Goal: Task Accomplishment & Management: Manage account settings

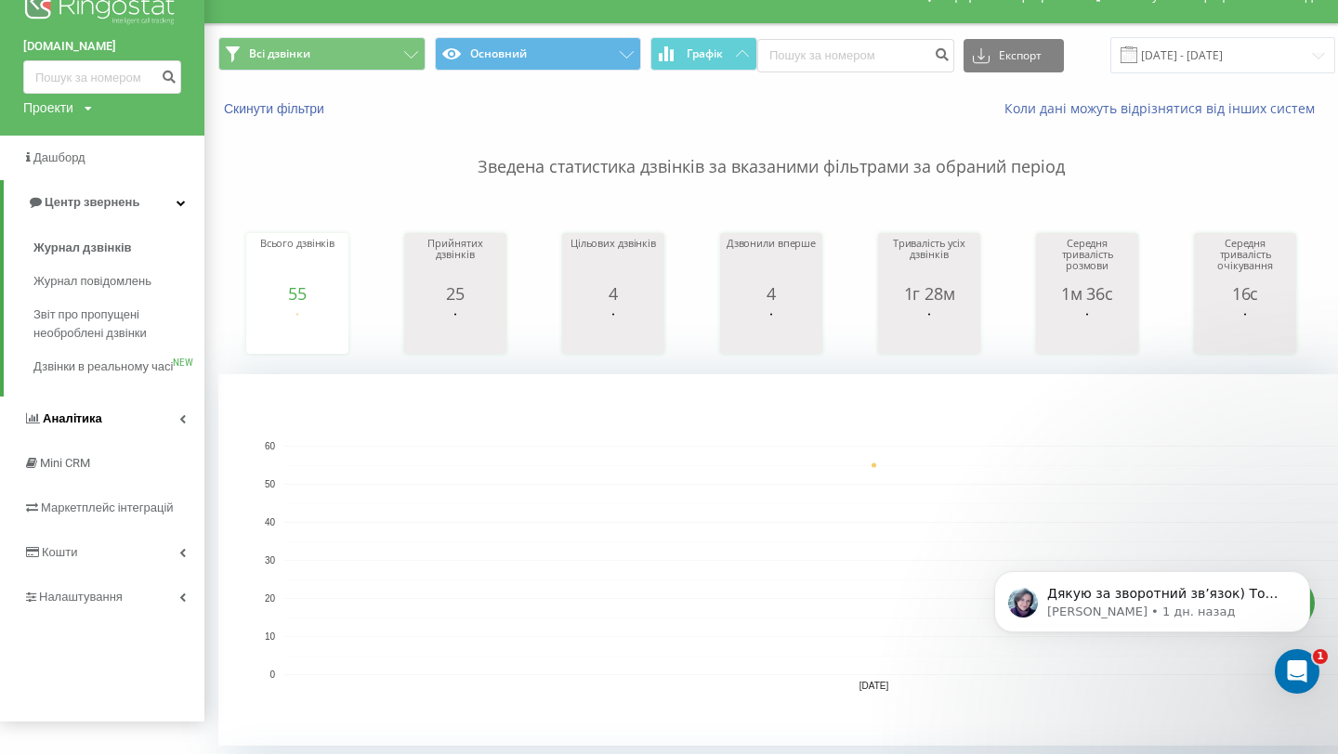
click at [124, 441] on link "Аналiтика" at bounding box center [102, 419] width 204 height 45
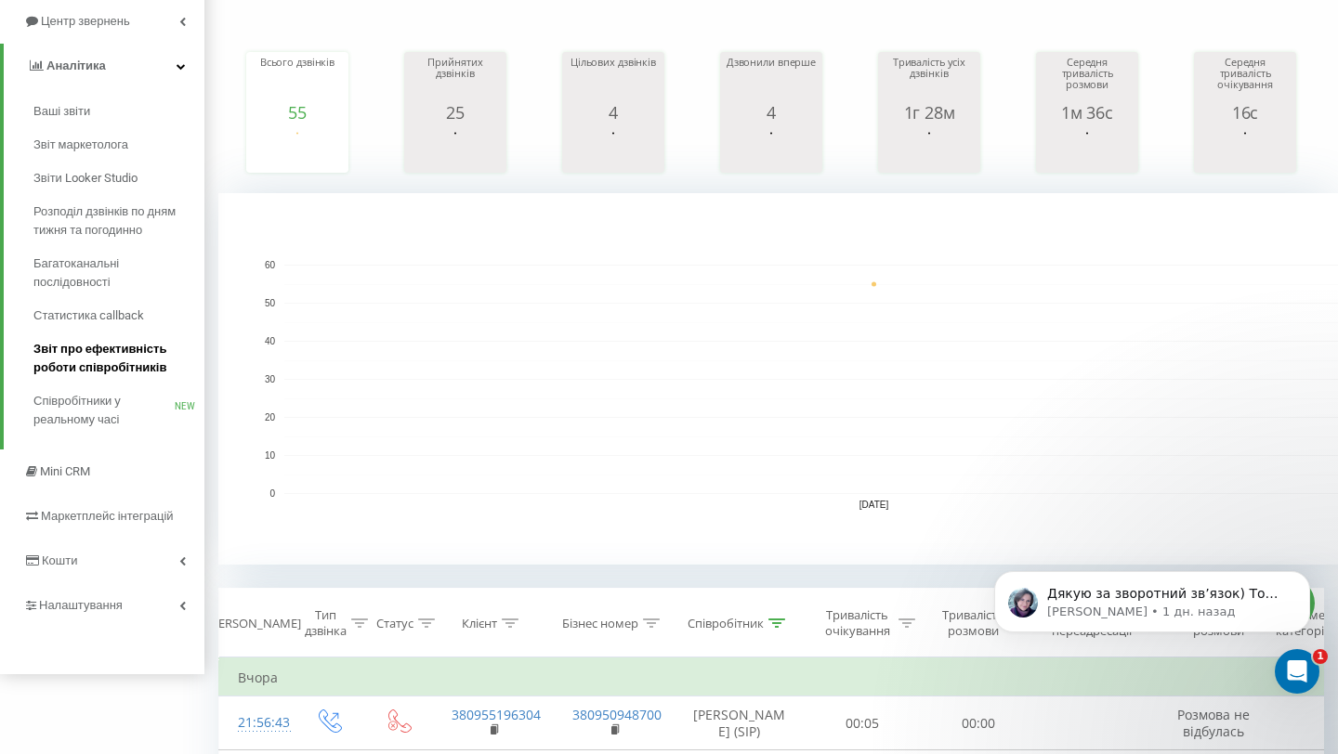
scroll to position [223, 0]
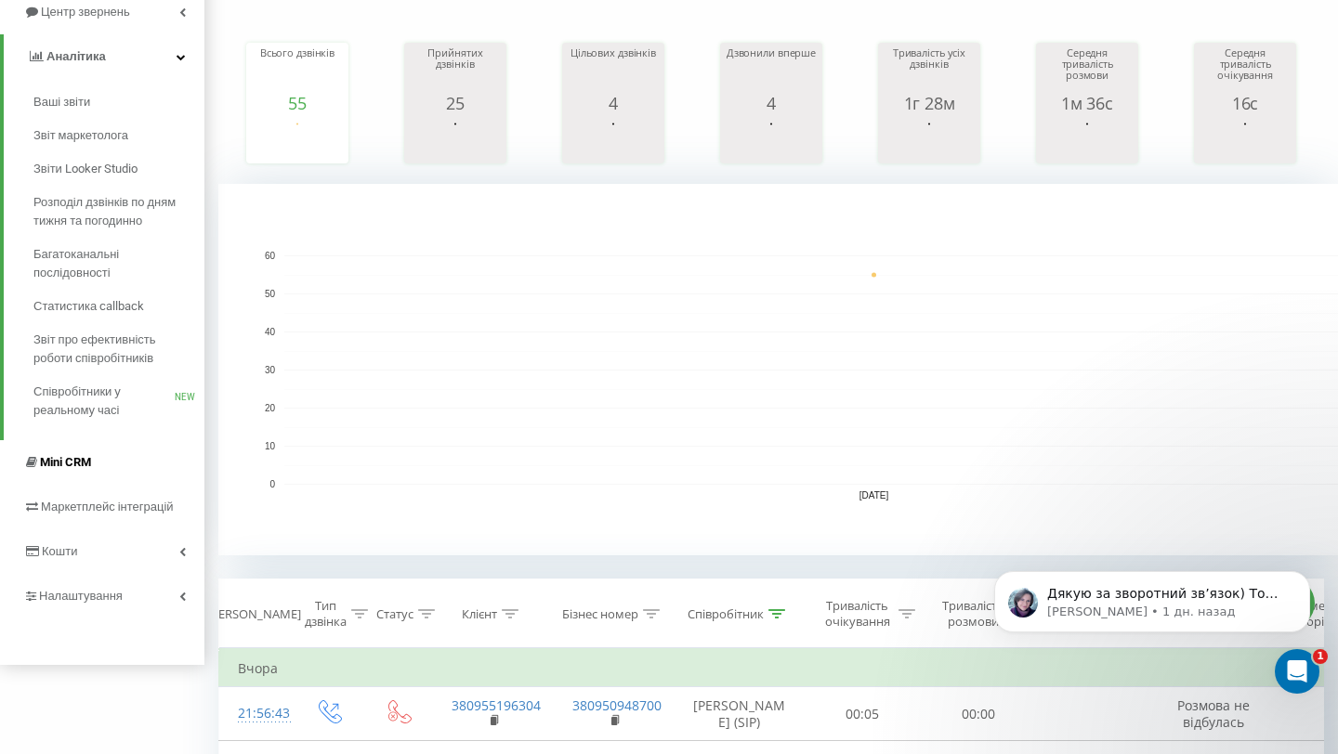
click at [121, 474] on link "Mini CRM" at bounding box center [102, 462] width 204 height 45
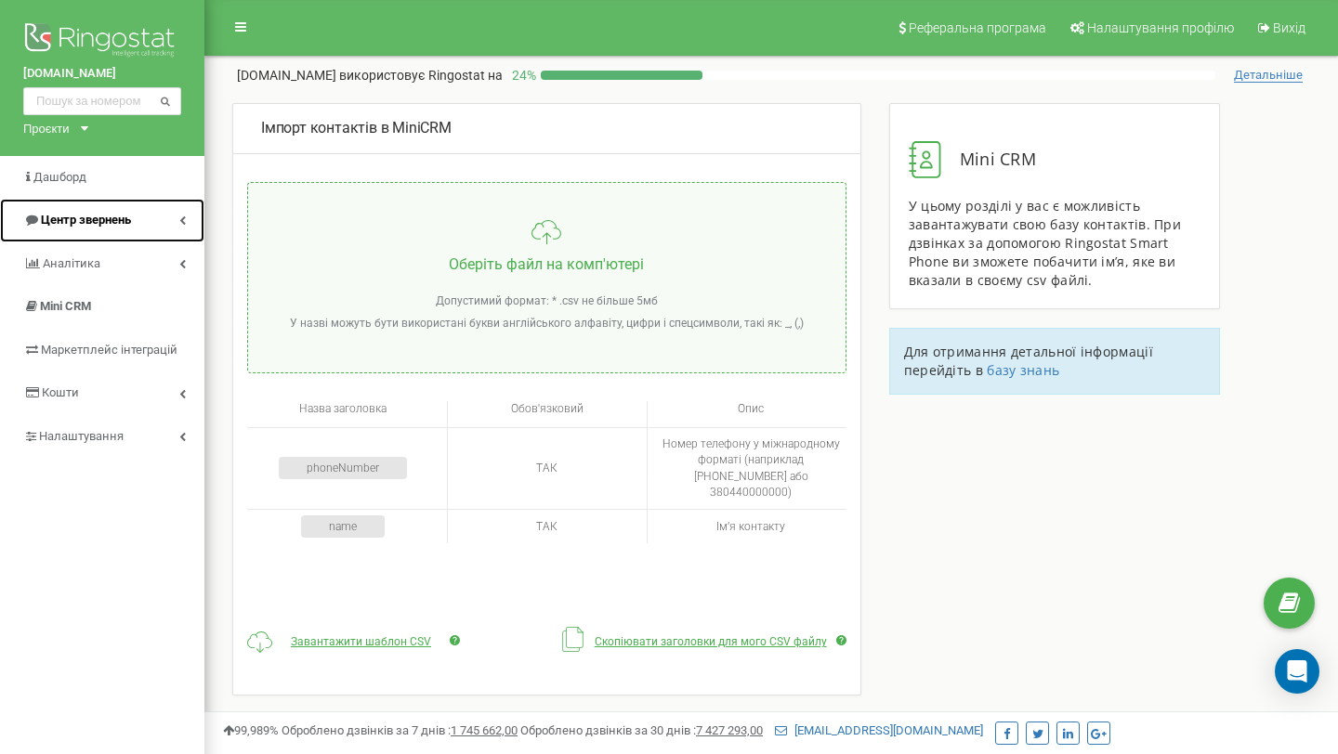
click at [123, 211] on link "Центр звернень" at bounding box center [102, 221] width 204 height 44
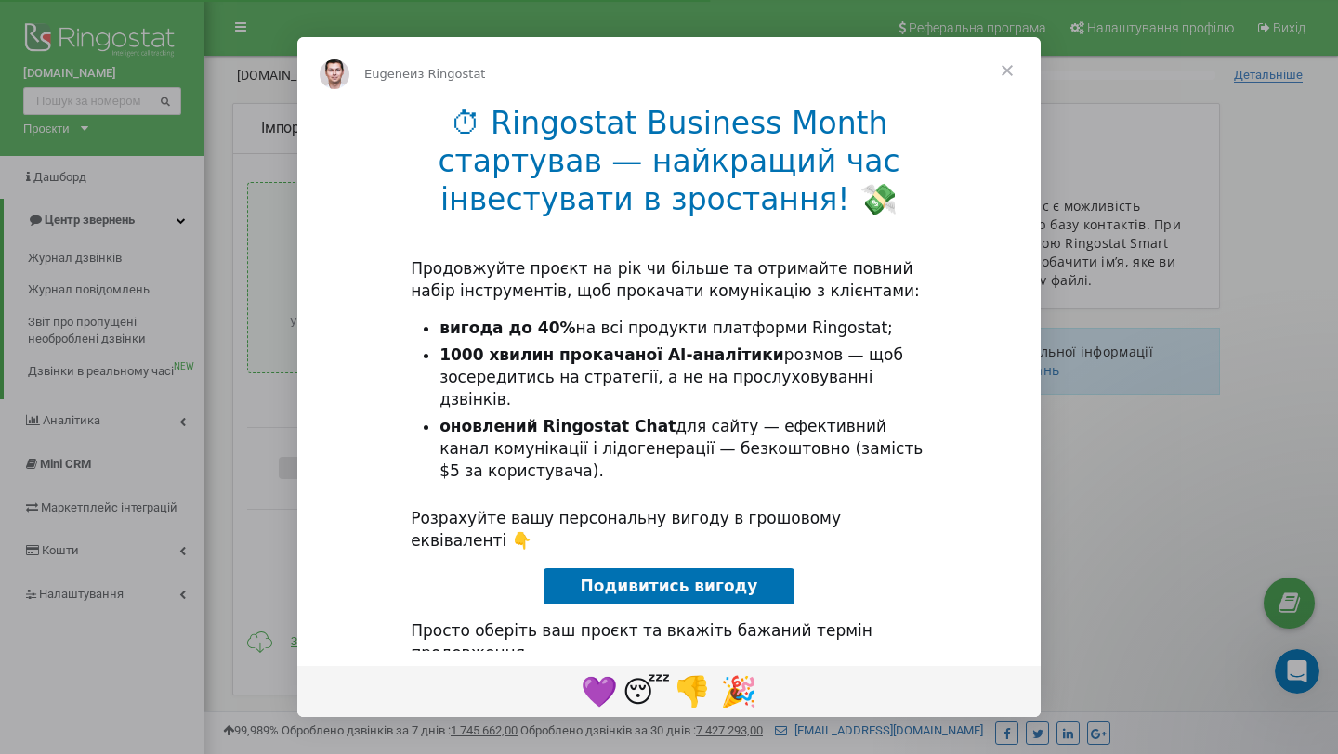
click at [1012, 62] on span "Закрыть" at bounding box center [1006, 70] width 67 height 67
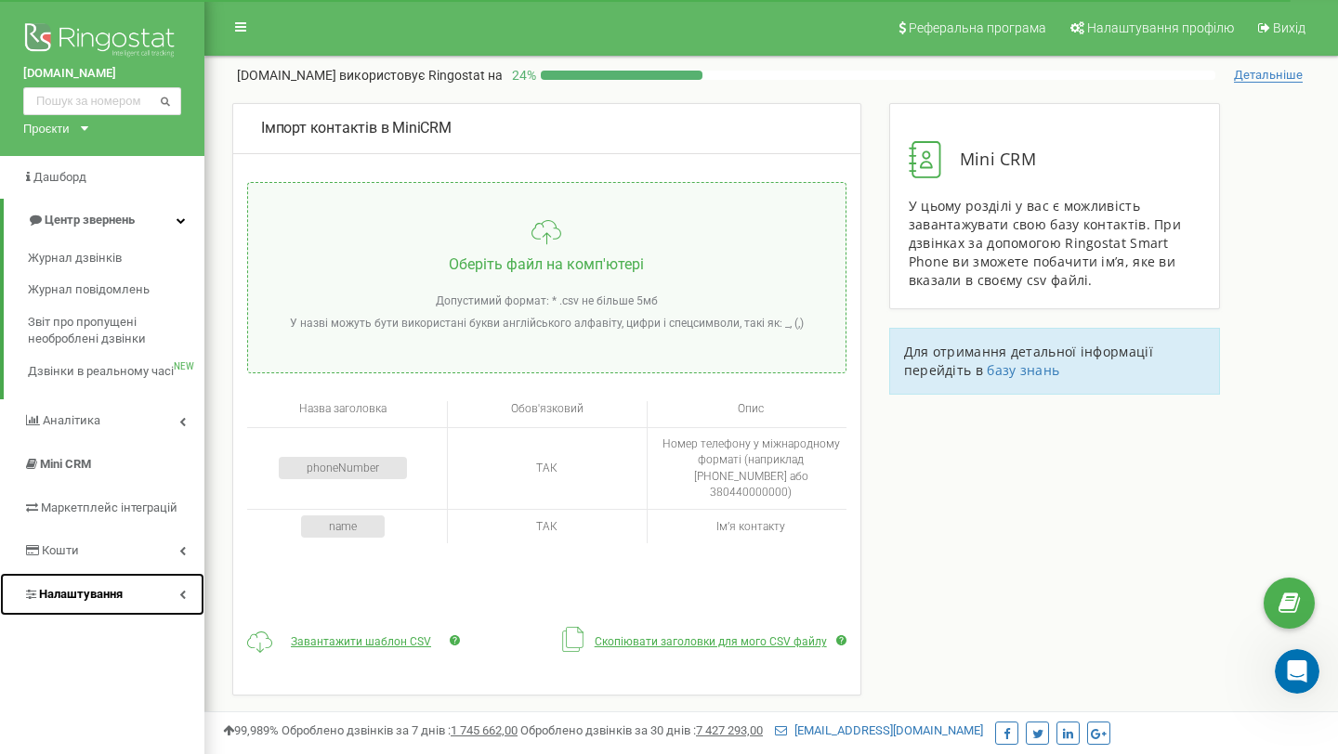
click at [130, 596] on link "Налаштування" at bounding box center [102, 595] width 204 height 44
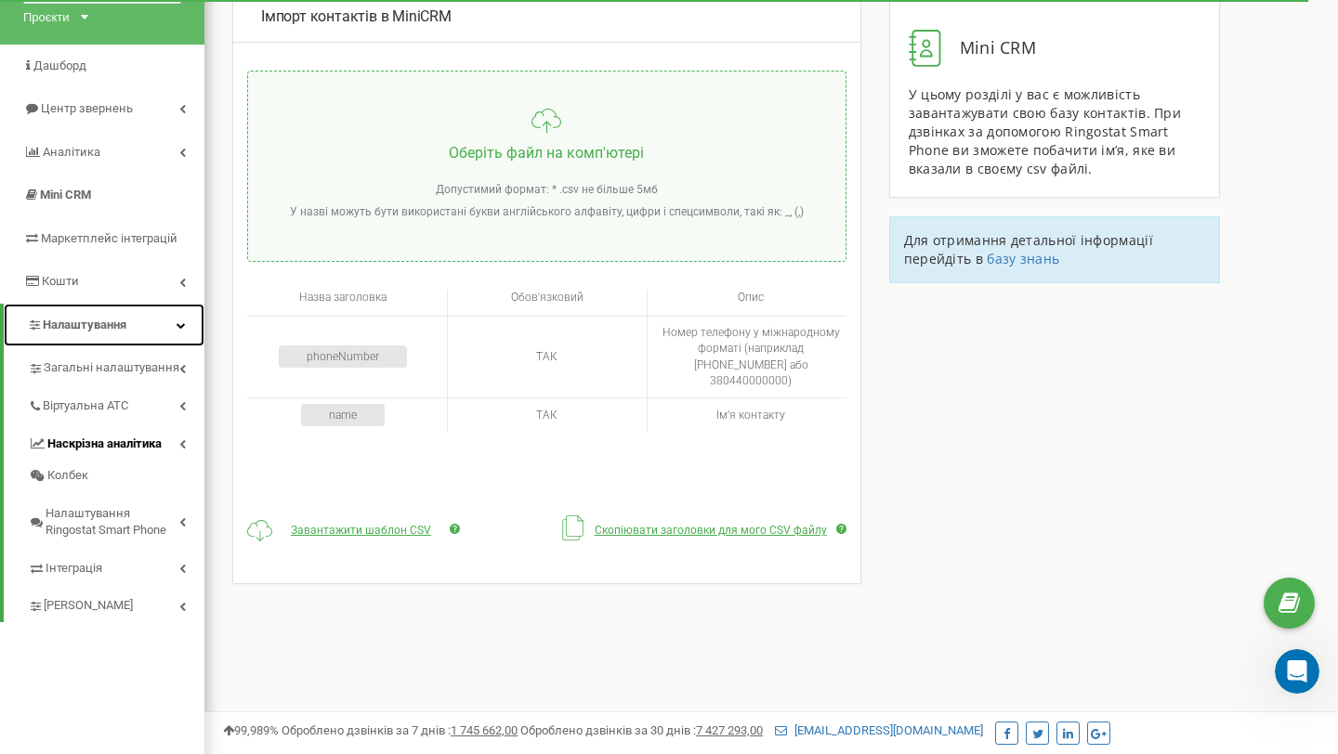
scroll to position [124, 0]
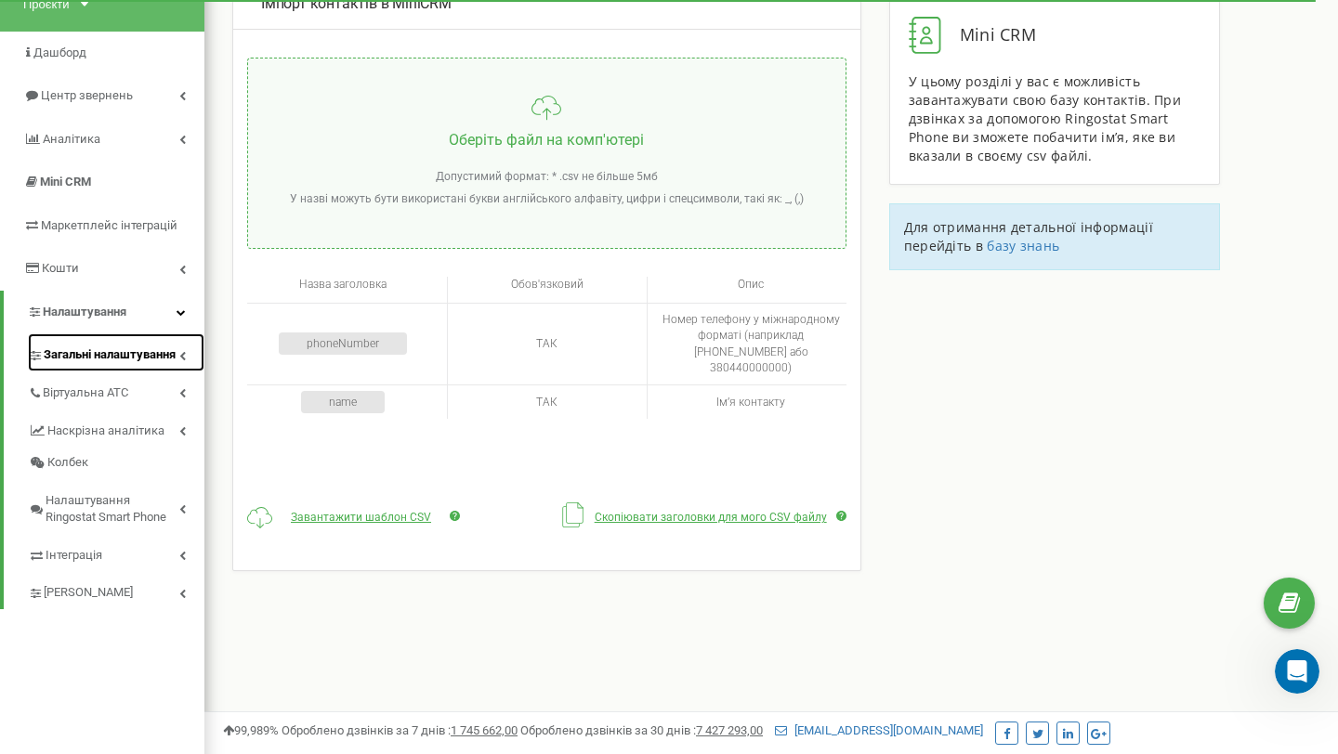
click at [117, 365] on link "Загальні налаштування" at bounding box center [116, 352] width 176 height 38
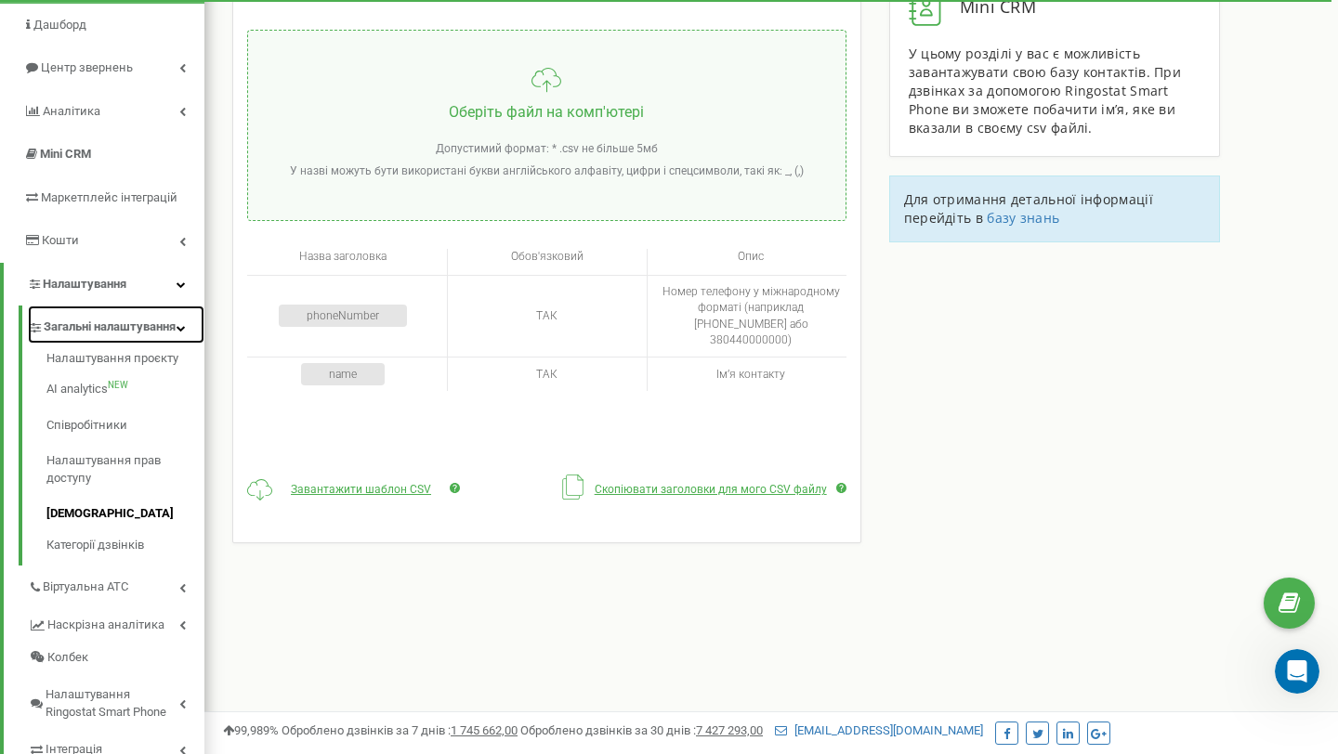
scroll to position [160, 0]
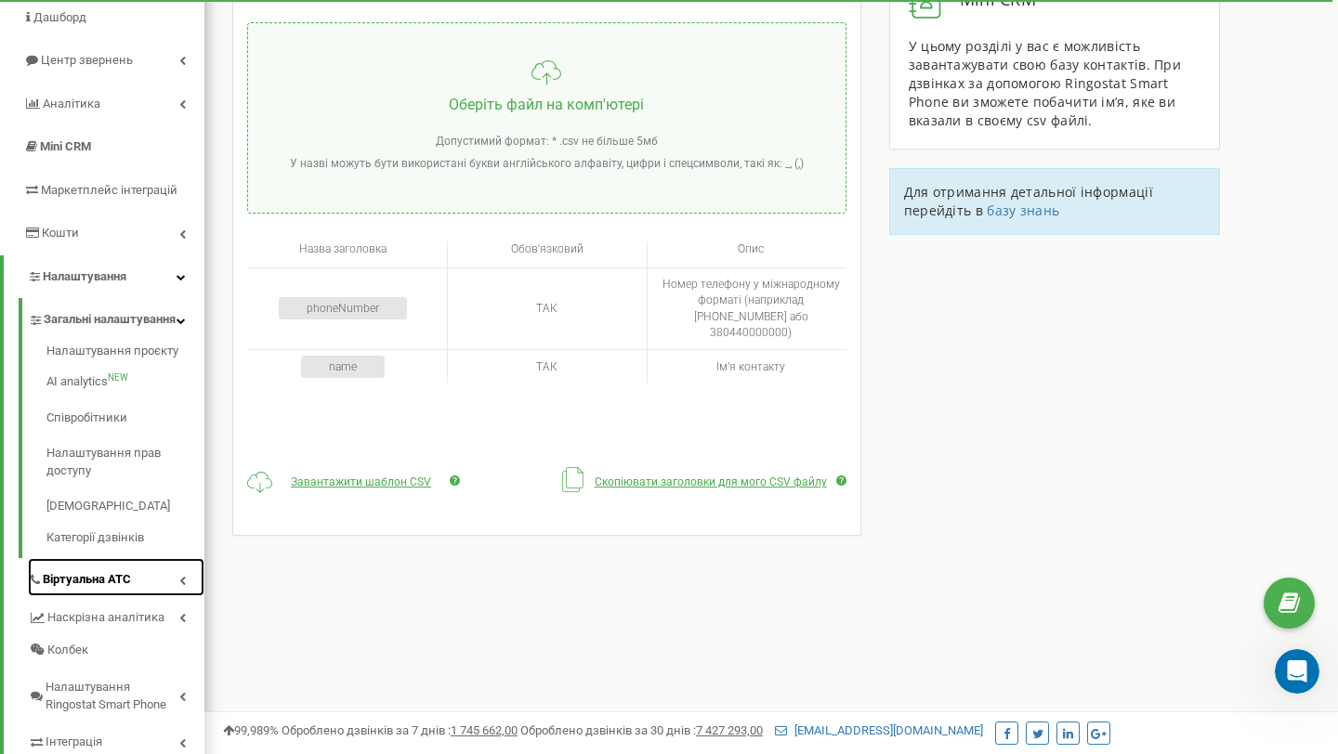
click at [111, 589] on span "Віртуальна АТС" at bounding box center [87, 580] width 88 height 18
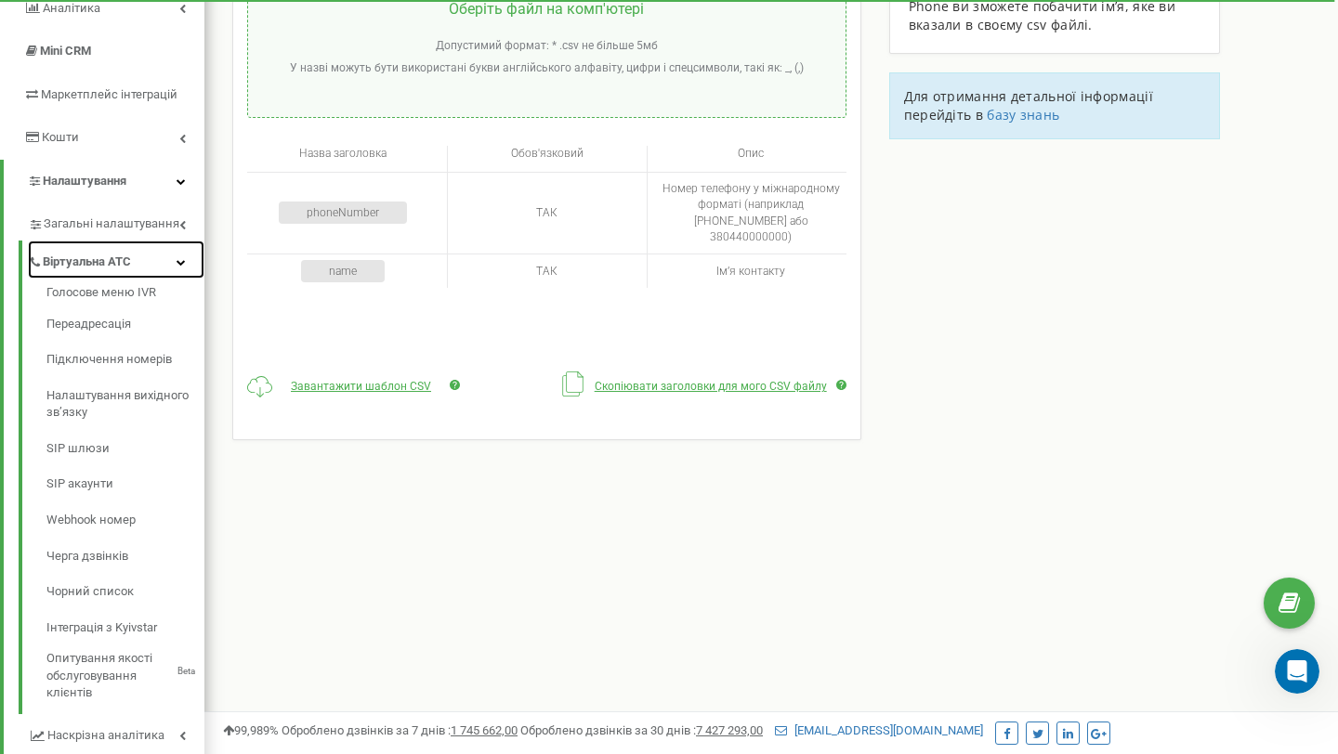
scroll to position [256, 0]
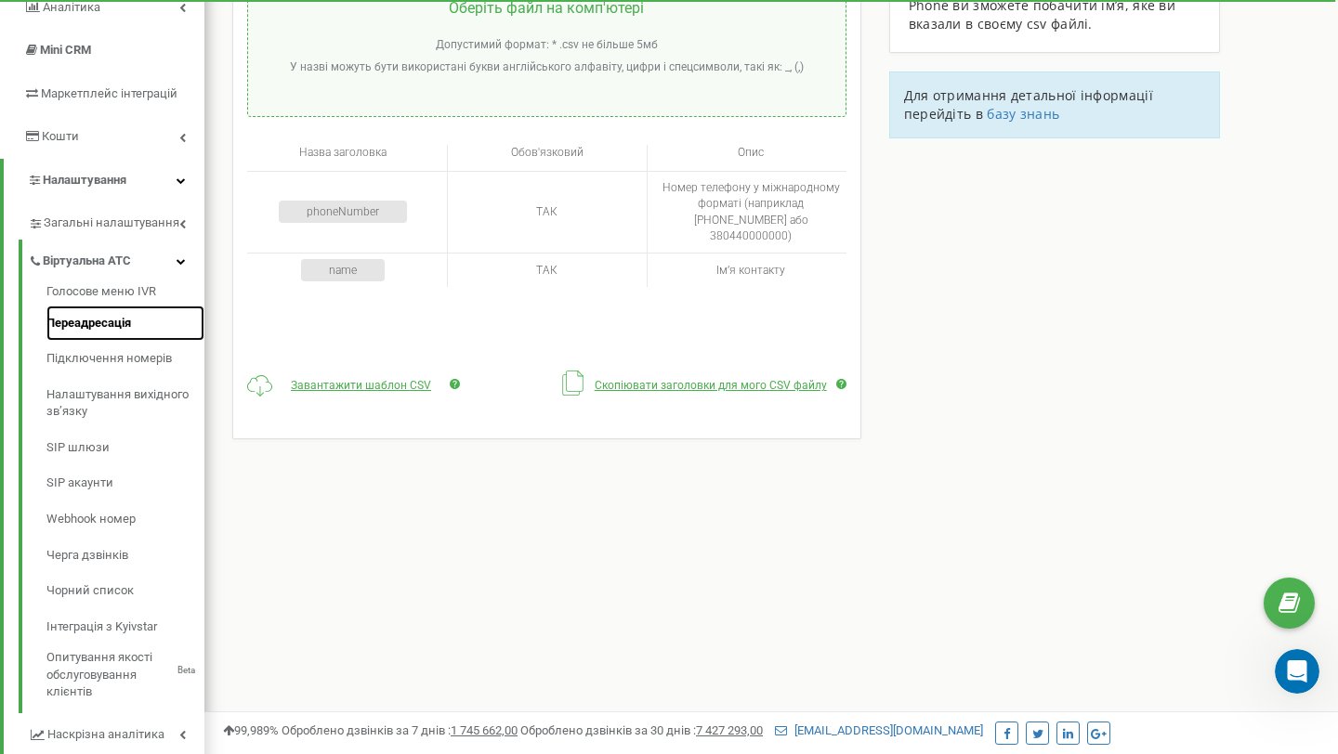
click at [121, 320] on link "Переадресація" at bounding box center [125, 324] width 158 height 36
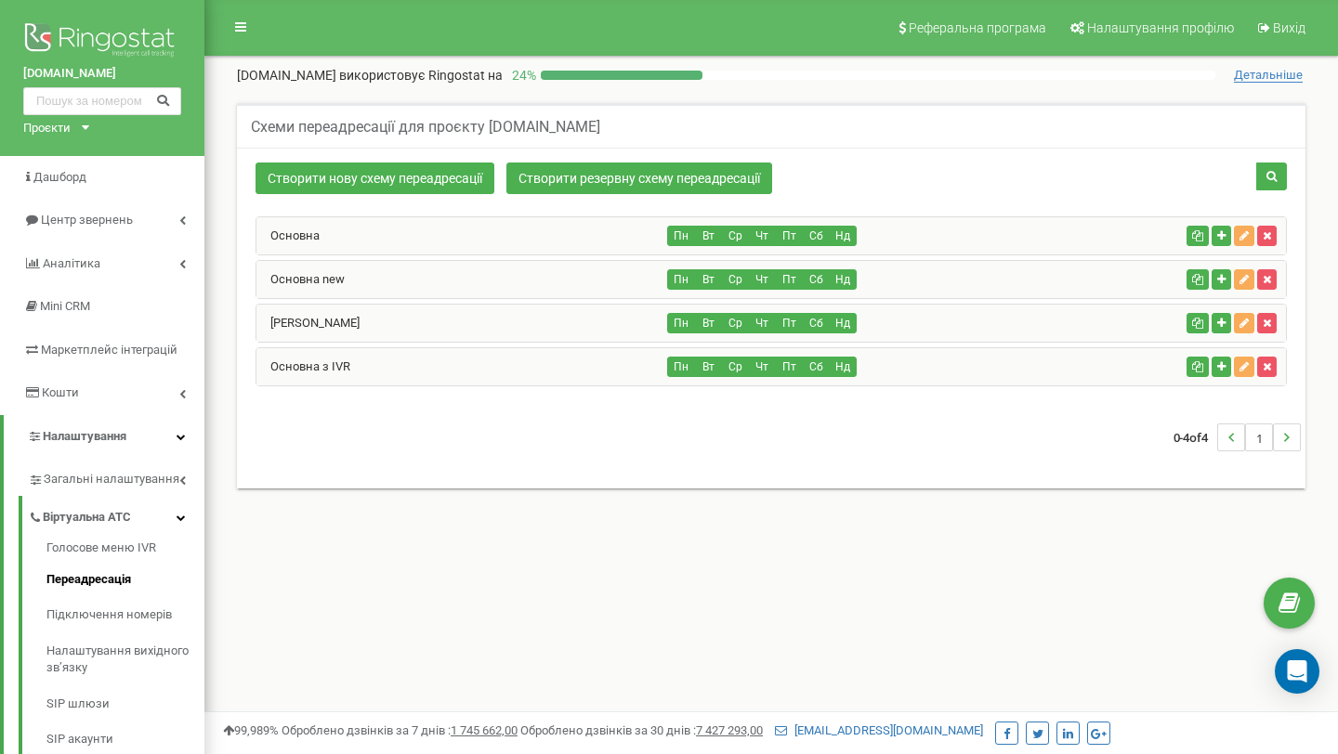
click at [430, 229] on div "Основна" at bounding box center [461, 235] width 411 height 37
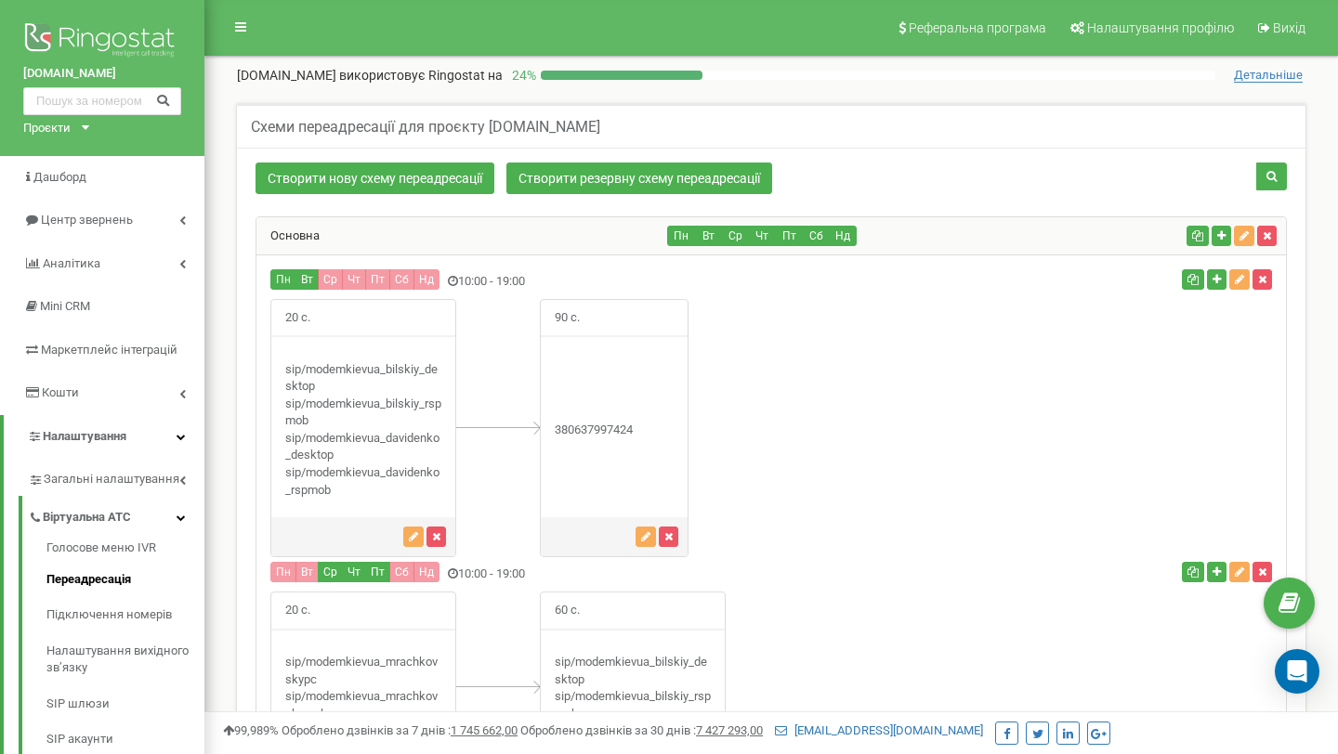
click at [430, 229] on div "Основна" at bounding box center [461, 235] width 411 height 37
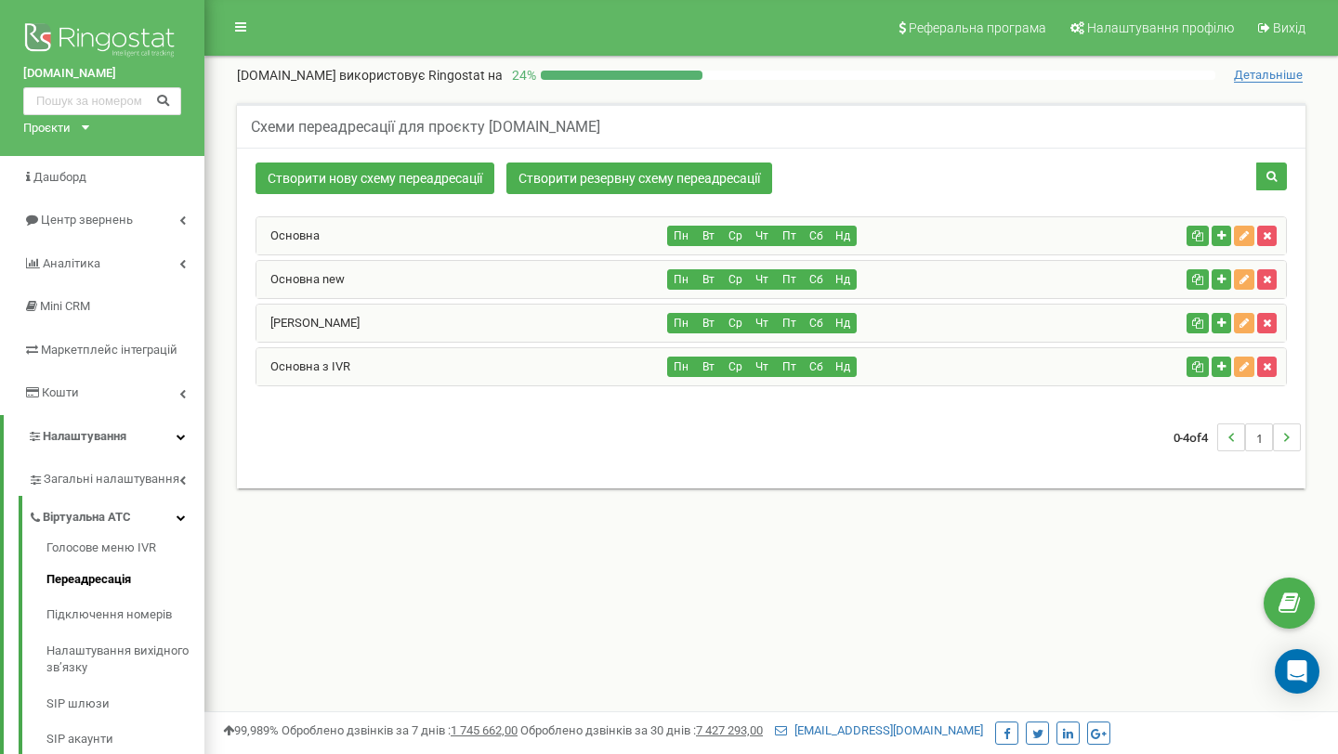
click at [373, 289] on div "Основна new" at bounding box center [461, 279] width 411 height 37
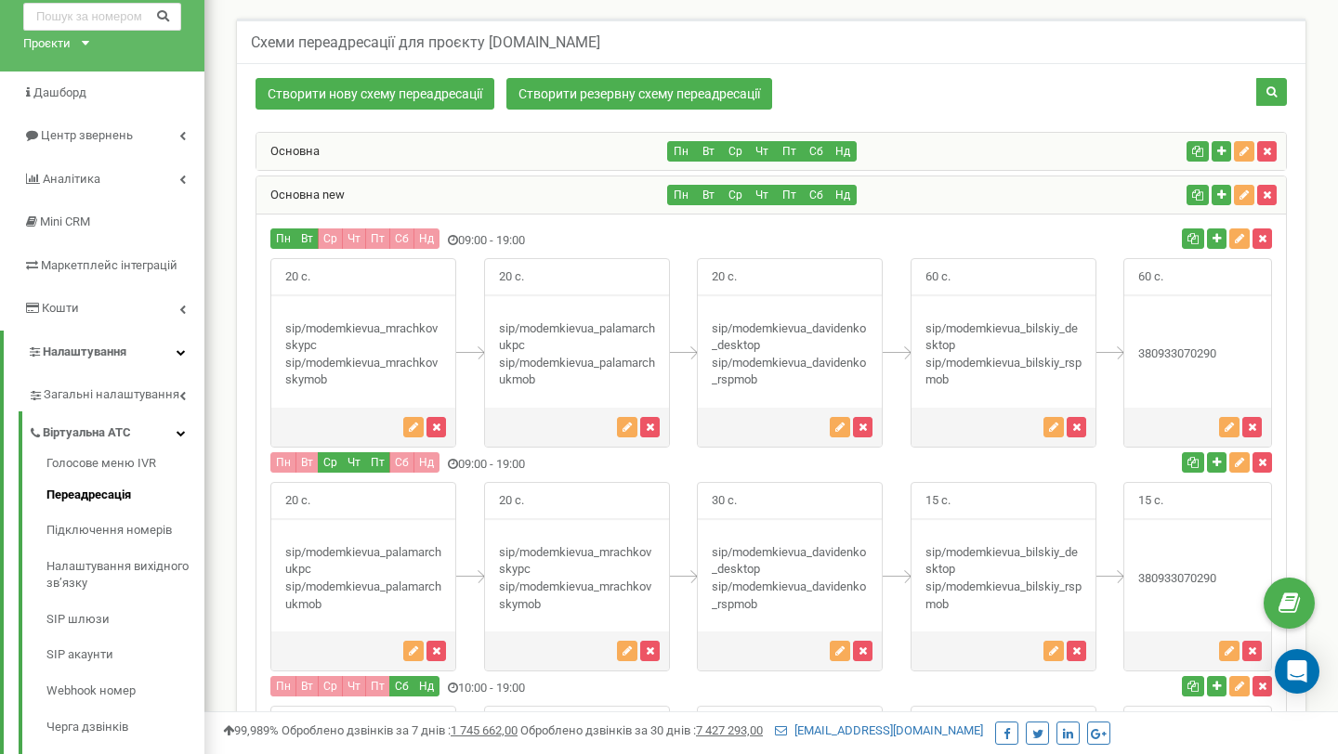
scroll to position [17, 0]
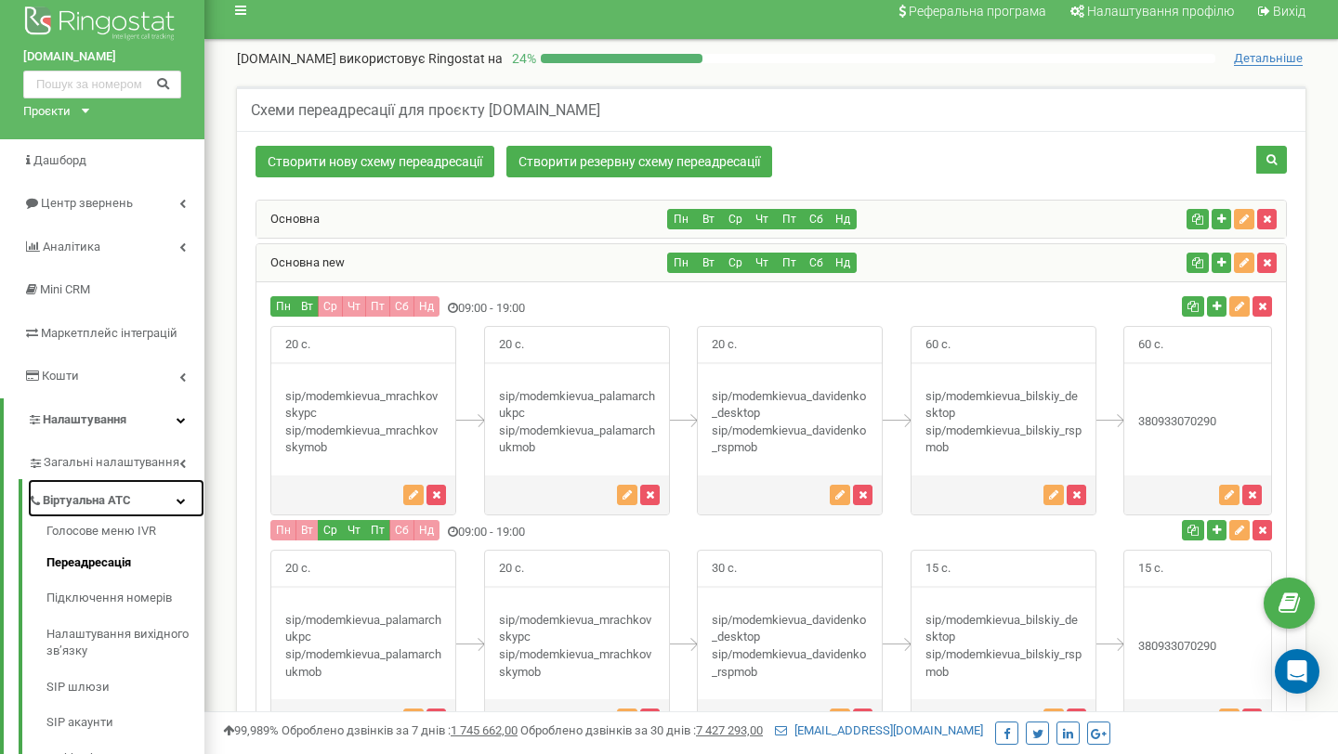
click at [93, 505] on span "Віртуальна АТС" at bounding box center [87, 501] width 88 height 18
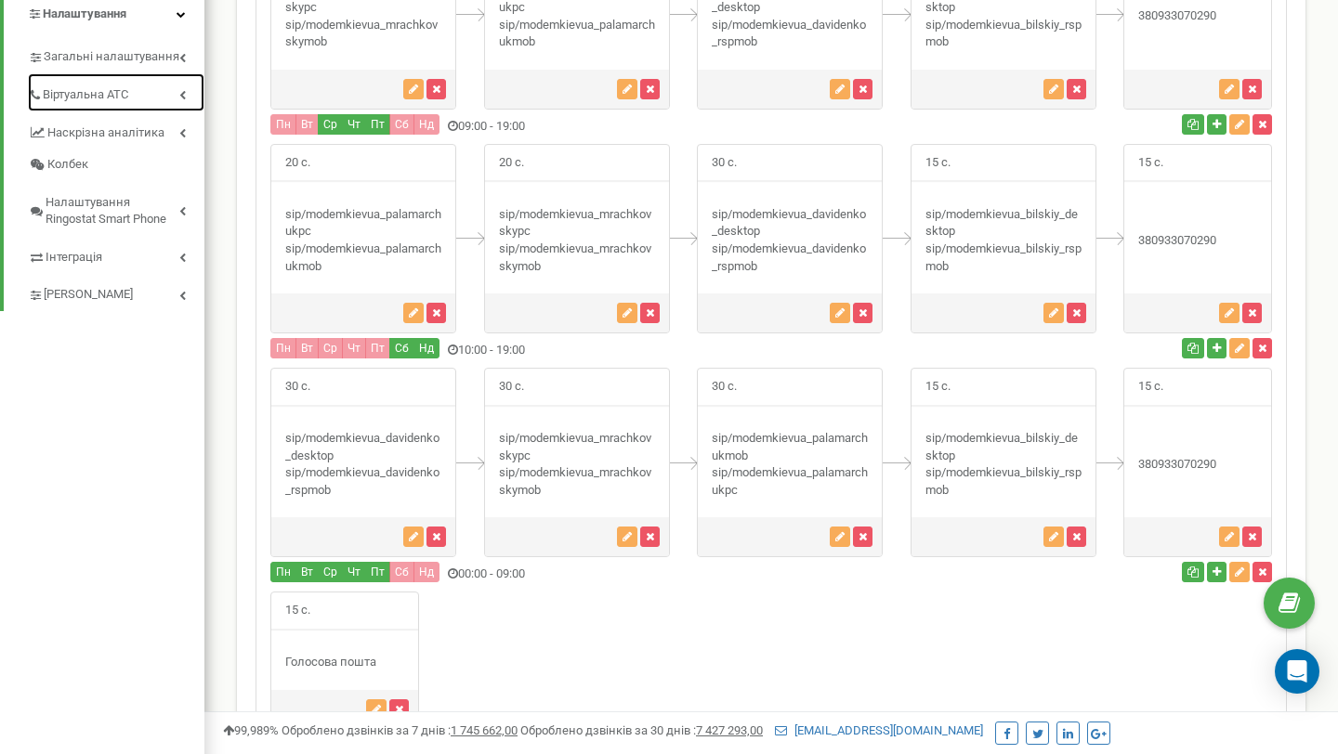
scroll to position [1012, 0]
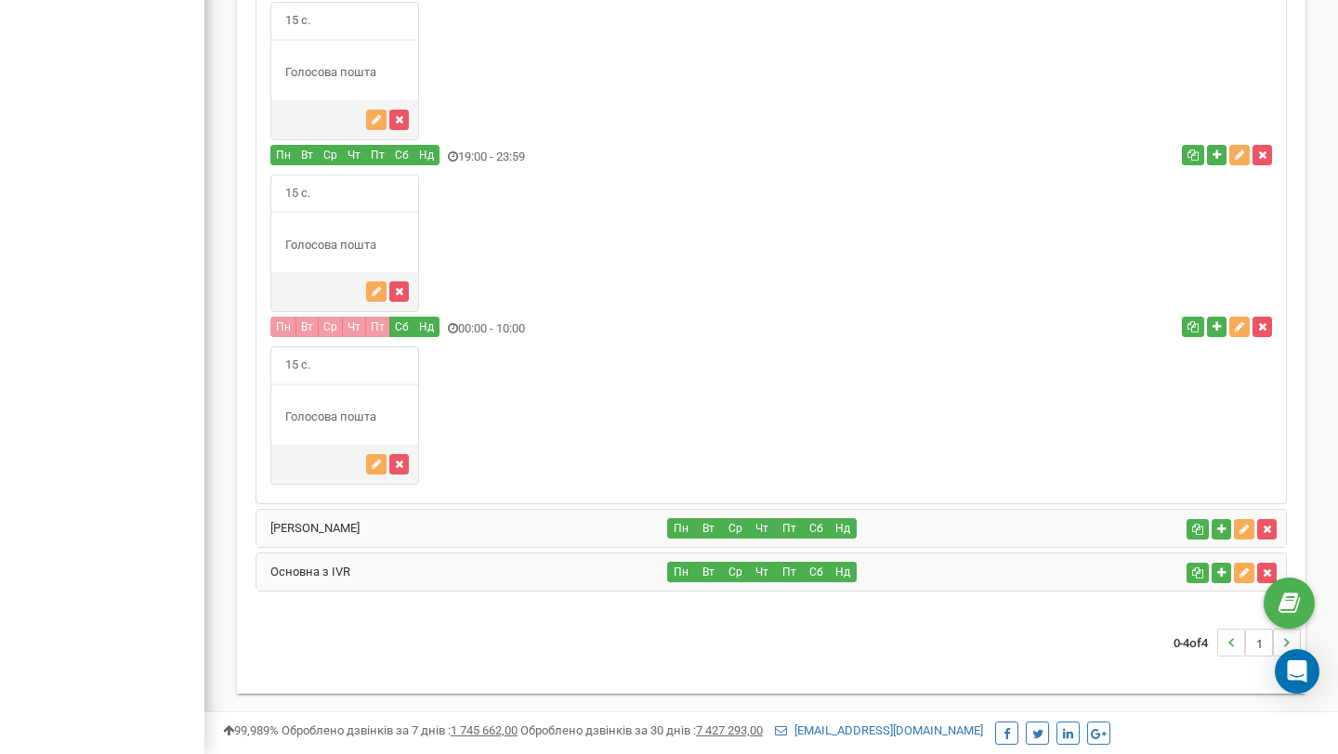
click at [415, 534] on div "[PERSON_NAME]" at bounding box center [461, 528] width 411 height 37
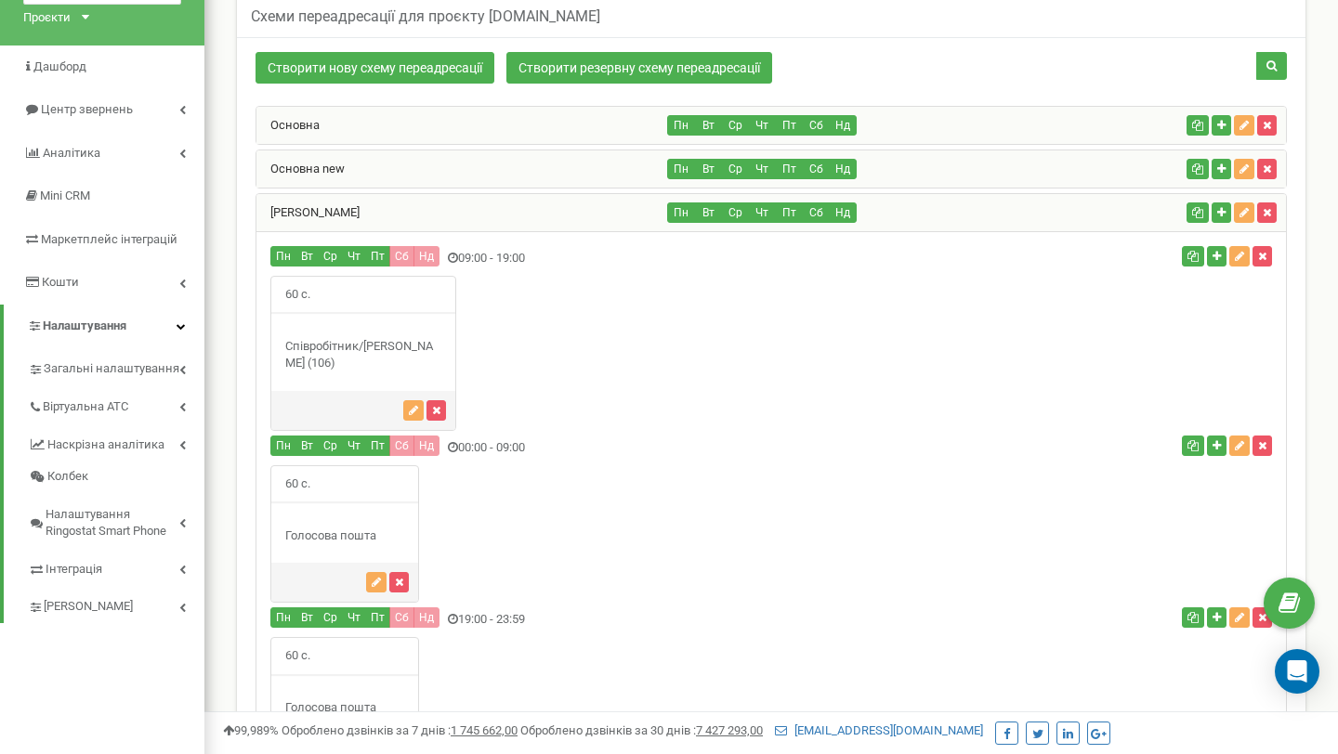
scroll to position [0, 0]
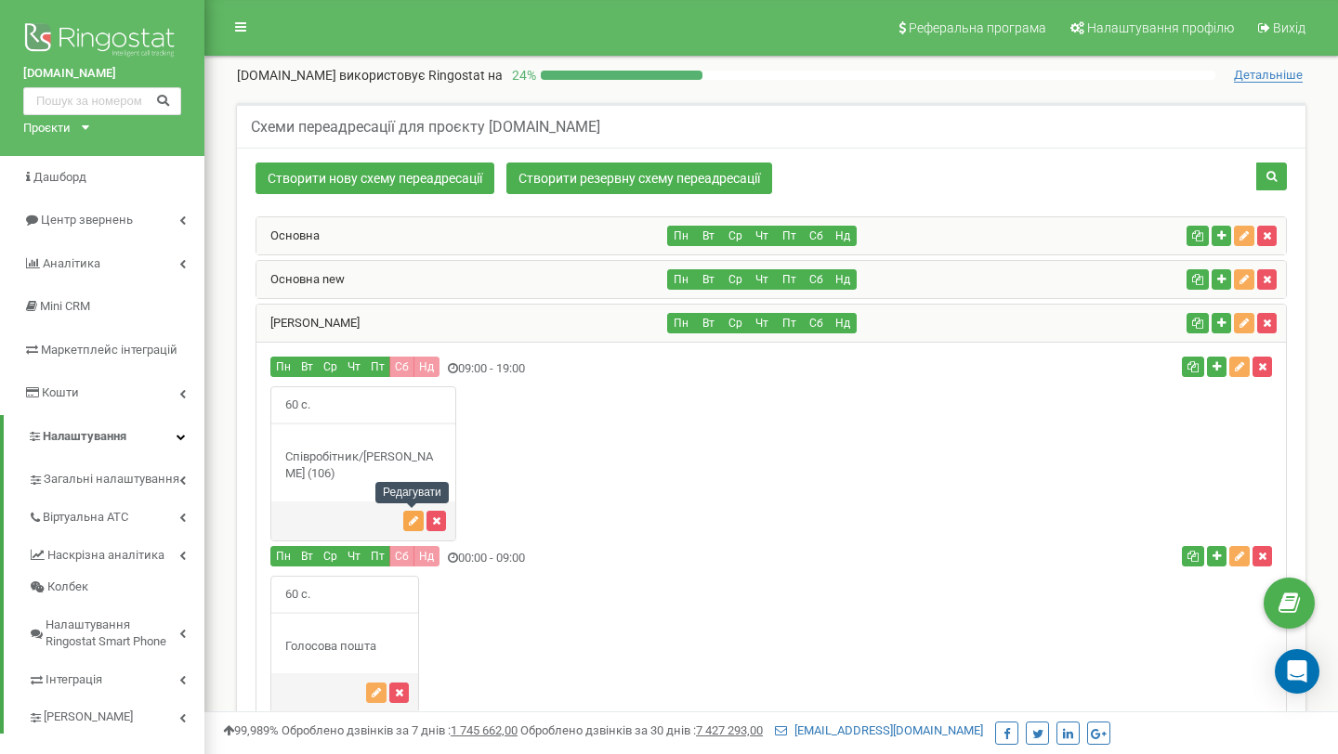
click at [411, 523] on icon "button" at bounding box center [413, 521] width 9 height 11
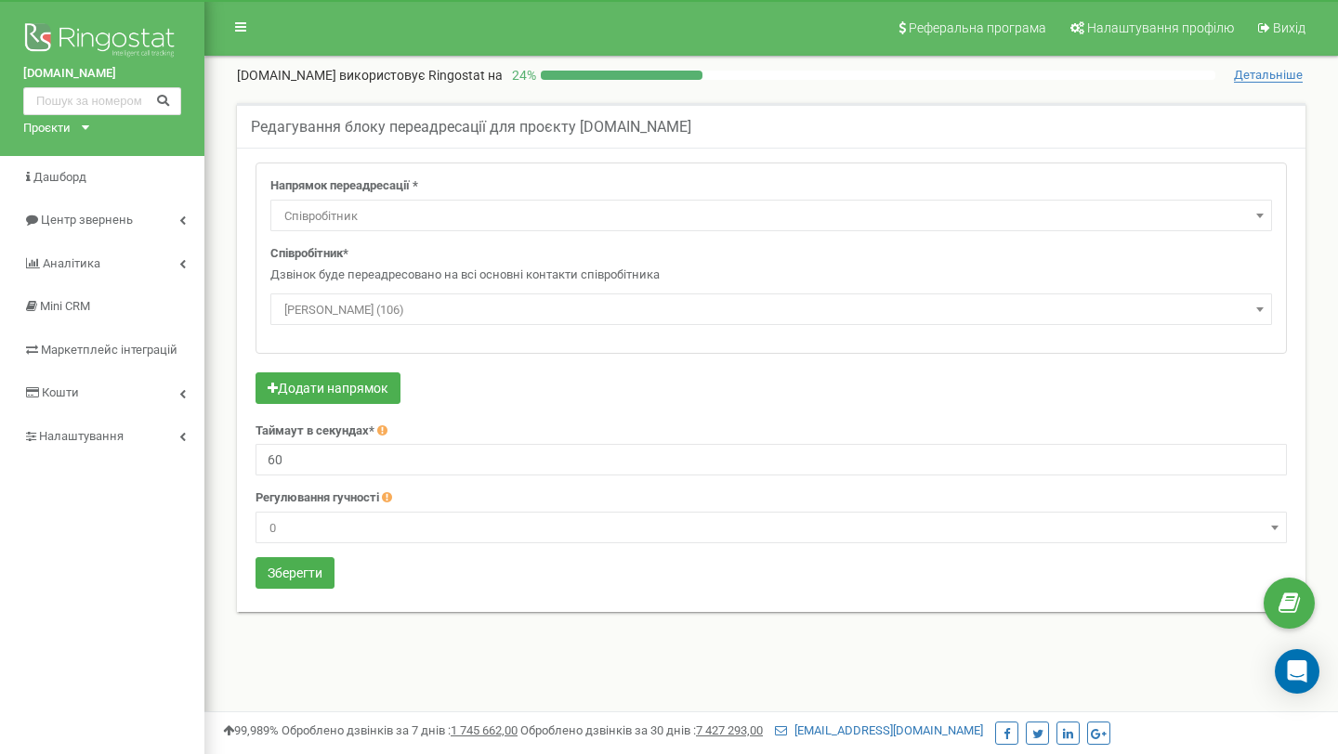
select select "Employee"
select select "495976"
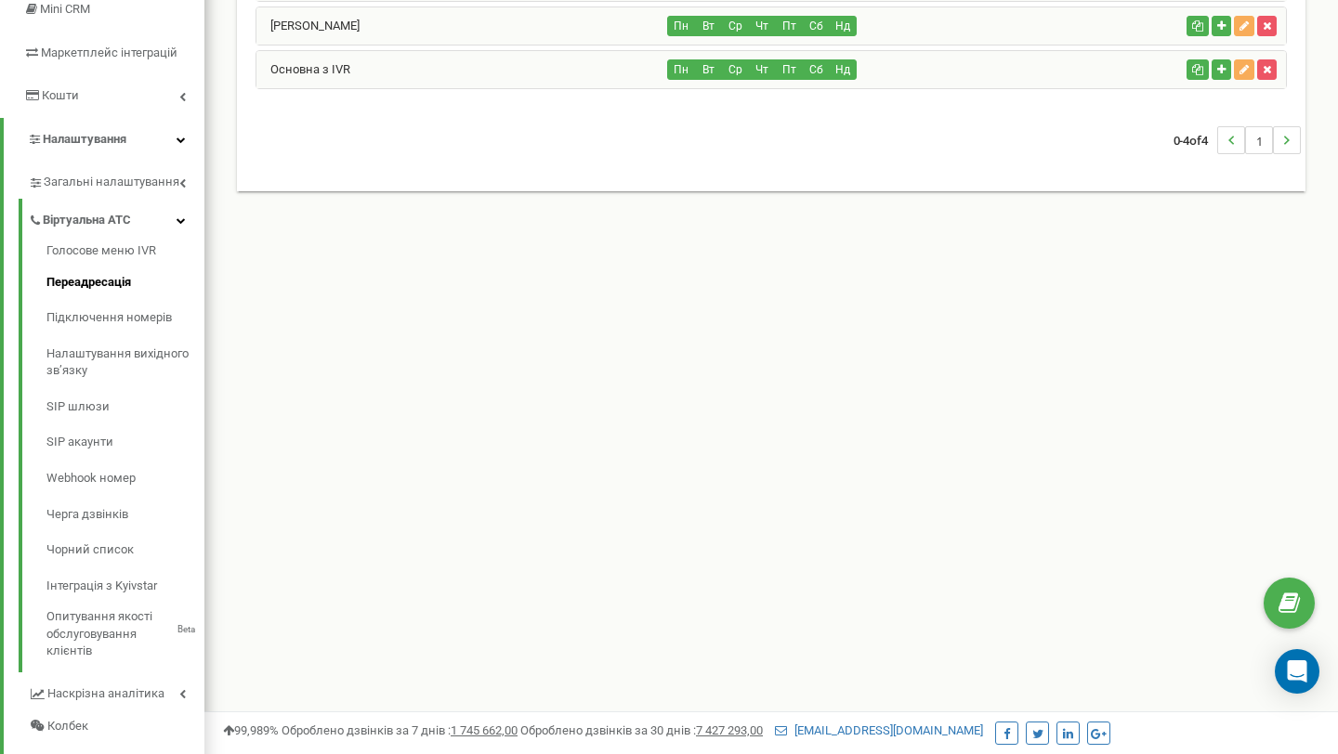
scroll to position [303, 0]
